Goal: Communication & Community: Participate in discussion

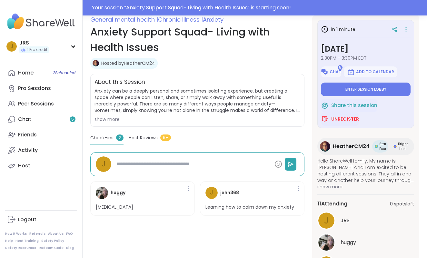
scroll to position [93, 0]
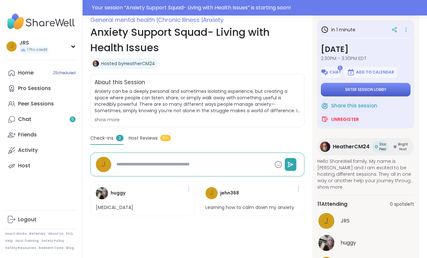
click at [359, 94] on button "Enter session lobby" at bounding box center [366, 90] width 90 height 14
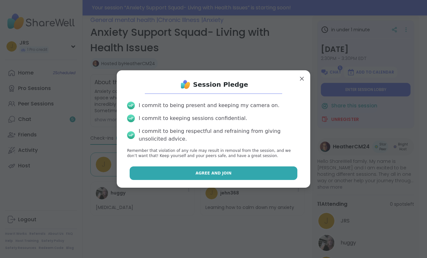
click at [280, 173] on button "Agree and Join" at bounding box center [214, 173] width 168 height 14
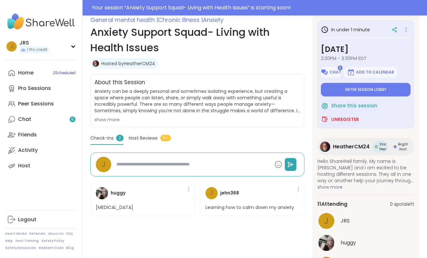
type textarea "*"
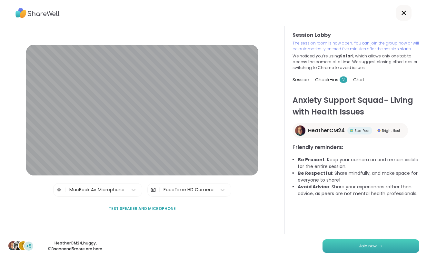
click at [351, 241] on button "Join now" at bounding box center [370, 246] width 97 height 14
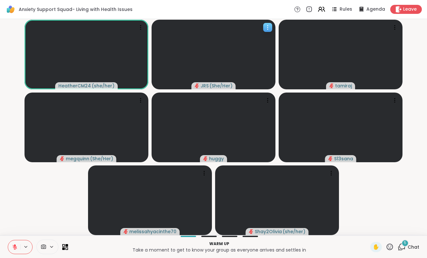
click at [267, 27] on icon at bounding box center [267, 27] width 6 height 6
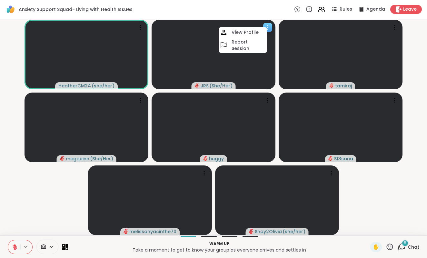
click at [217, 84] on span "( She/Her )" at bounding box center [220, 86] width 23 height 6
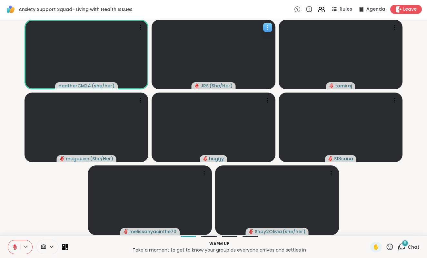
click at [207, 84] on span "JRS" at bounding box center [205, 86] width 8 height 6
click at [199, 84] on icon "audio-muted" at bounding box center [197, 86] width 5 height 5
click at [402, 244] on div "5" at bounding box center [405, 243] width 7 height 7
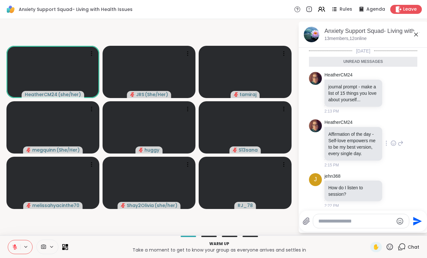
scroll to position [154, 0]
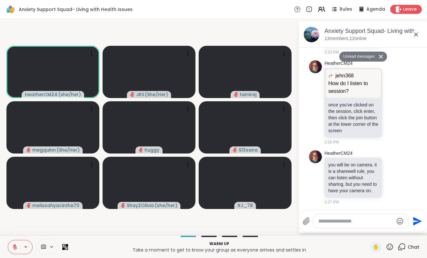
click at [341, 221] on textarea "Type your message" at bounding box center [355, 221] width 75 height 6
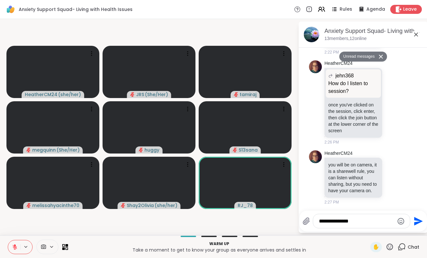
type textarea "**********"
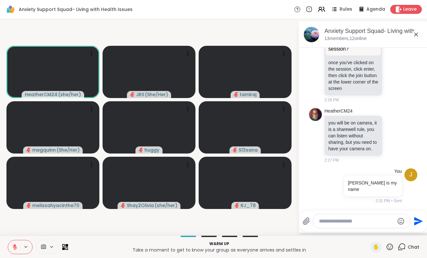
click at [250, 34] on video-player-container "HeatherCM24 ( she/her ) JRS ( She/Her ) [PERSON_NAME] ( She/Her ) huggy S13sana…" at bounding box center [149, 127] width 290 height 211
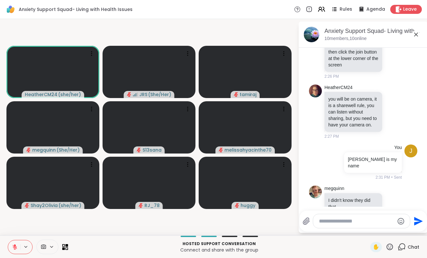
click at [14, 249] on icon at bounding box center [15, 247] width 6 height 6
click at [14, 248] on icon at bounding box center [15, 247] width 6 height 6
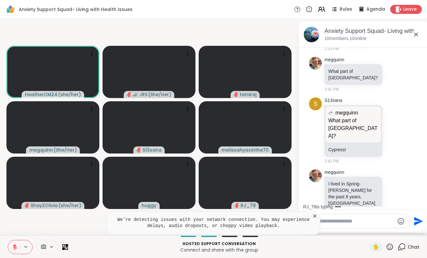
scroll to position [430, 0]
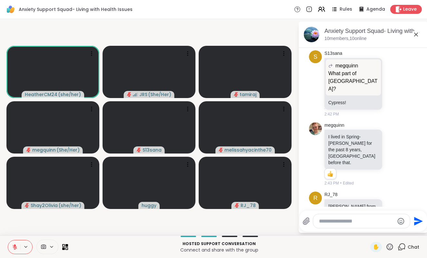
click at [14, 248] on icon at bounding box center [15, 247] width 6 height 6
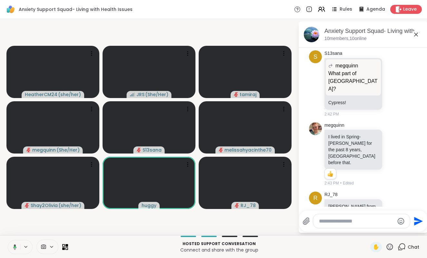
click at [14, 248] on icon at bounding box center [14, 247] width 6 height 6
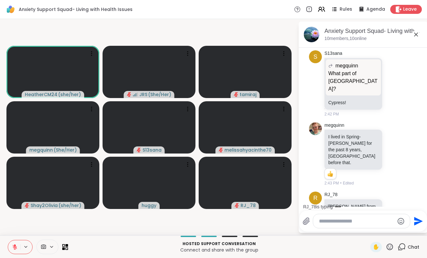
click at [14, 248] on icon at bounding box center [15, 247] width 6 height 6
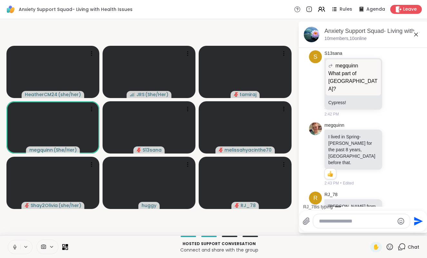
click at [15, 247] on icon at bounding box center [15, 246] width 2 height 3
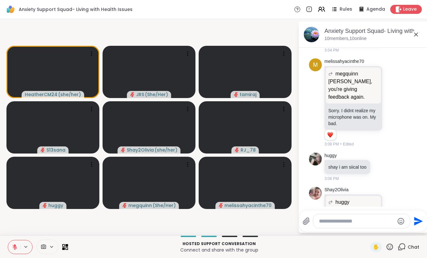
scroll to position [942, 0]
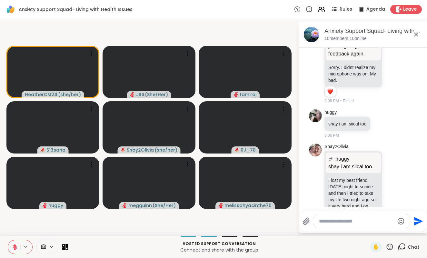
click at [333, 220] on textarea "Type your message" at bounding box center [356, 221] width 75 height 6
type textarea "*"
click at [391, 121] on icon at bounding box center [389, 123] width 5 height 5
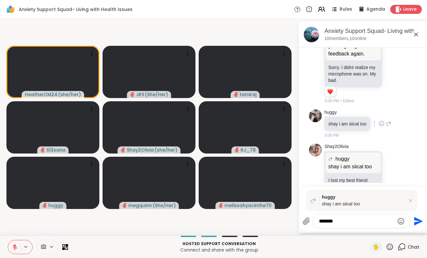
type textarea "********"
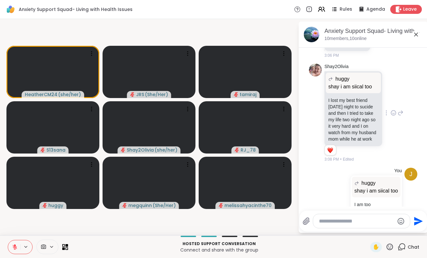
click at [401, 109] on icon at bounding box center [401, 113] width 6 height 8
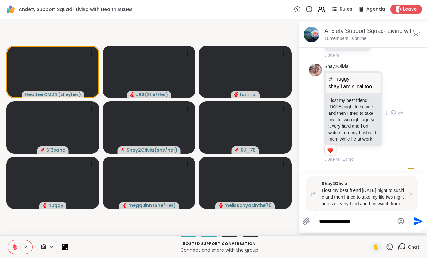
type textarea "**********"
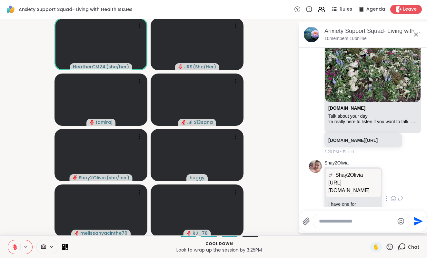
scroll to position [1768, 0]
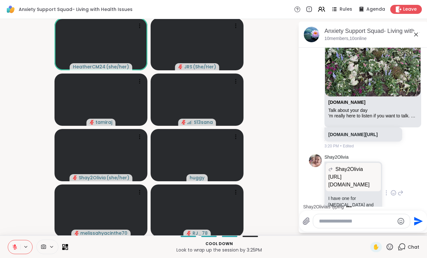
click at [354, 173] on p "[URL][DOMAIN_NAME]" at bounding box center [353, 180] width 50 height 15
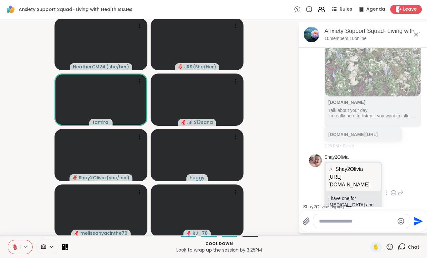
scroll to position [1815, 0]
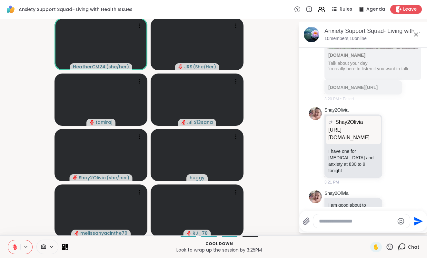
click at [15, 246] on icon at bounding box center [15, 245] width 2 height 3
click at [16, 246] on icon at bounding box center [15, 247] width 6 height 6
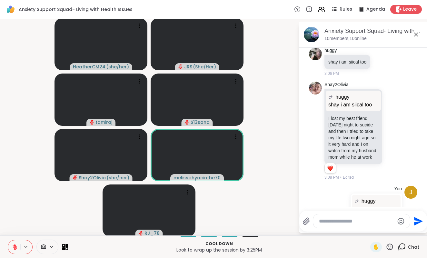
scroll to position [1003, 0]
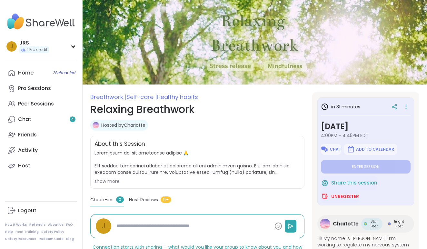
click at [111, 182] on div "show more" at bounding box center [197, 181] width 206 height 6
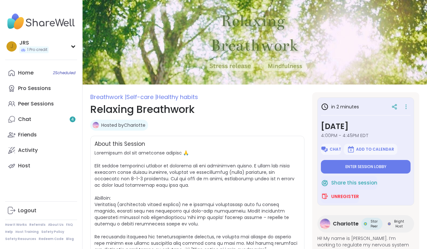
type textarea "*"
